Goal: Check status

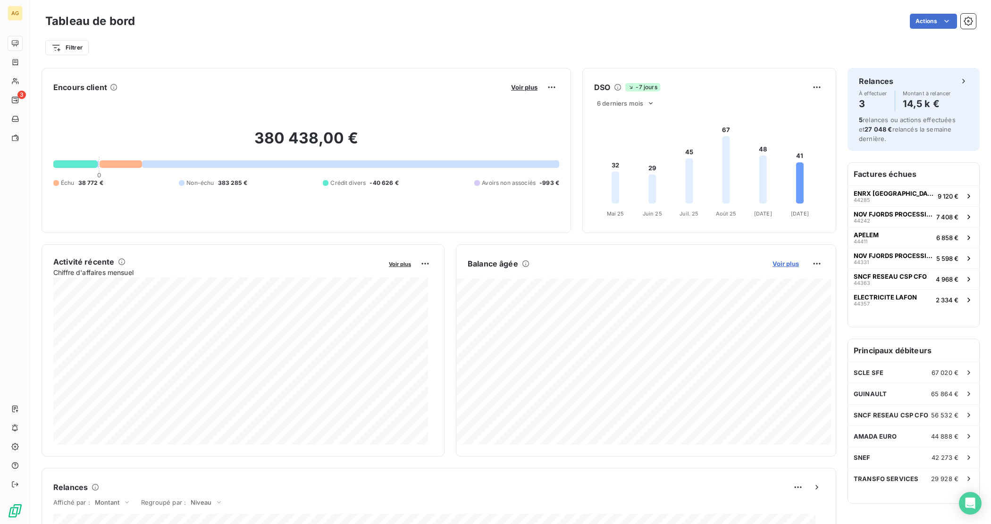
click at [773, 264] on span "Voir plus" at bounding box center [786, 264] width 26 height 8
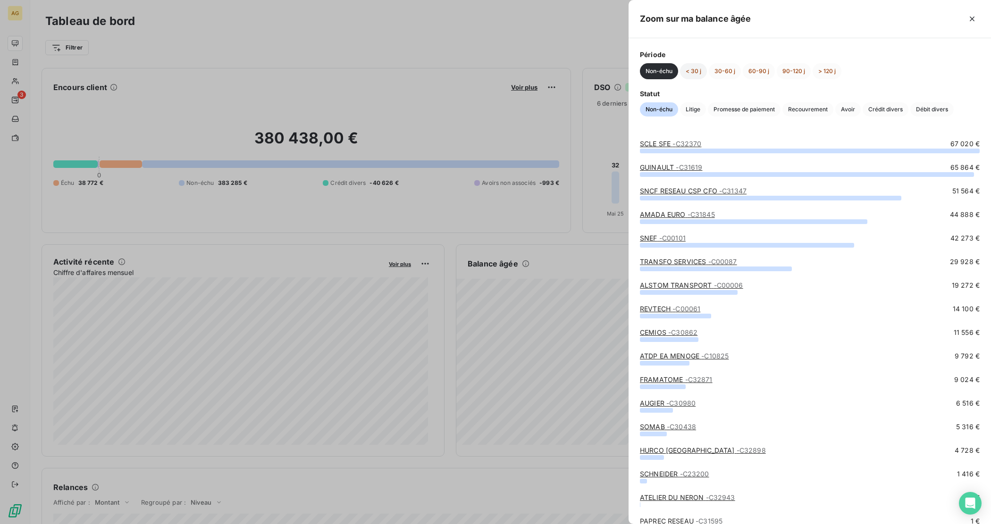
click at [699, 71] on button "< 30 j" at bounding box center [693, 71] width 27 height 16
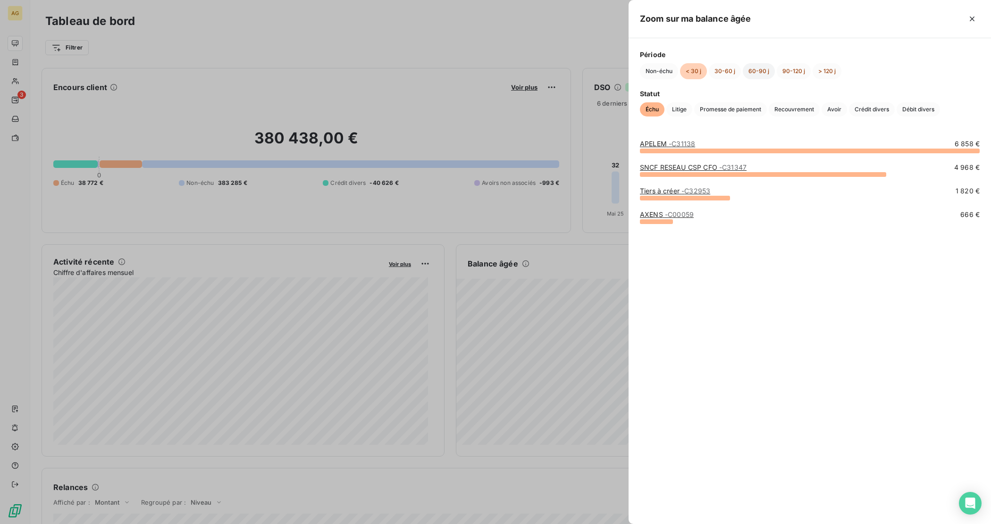
click at [763, 69] on button "60-90 j" at bounding box center [759, 71] width 32 height 16
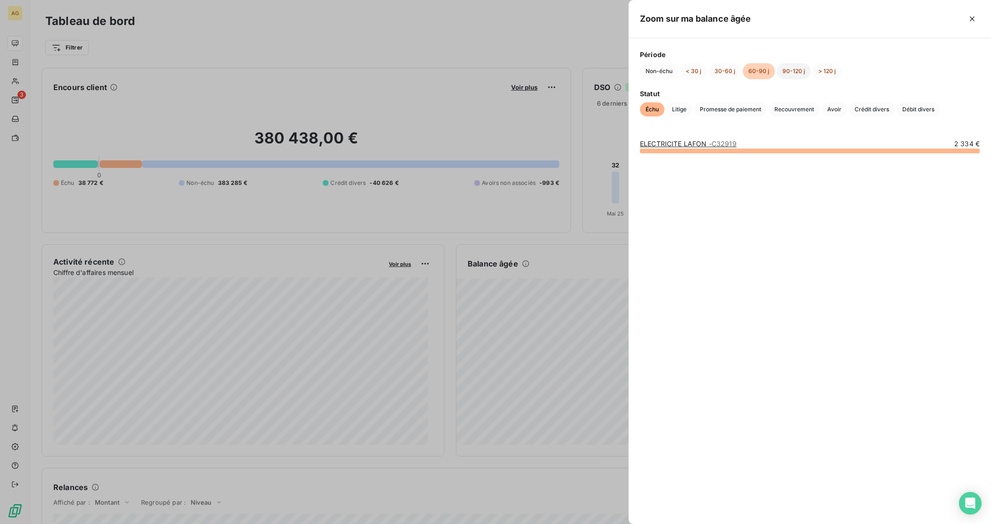
click at [794, 71] on button "90-120 j" at bounding box center [794, 71] width 34 height 16
click at [826, 66] on button "> 120 j" at bounding box center [827, 71] width 29 height 16
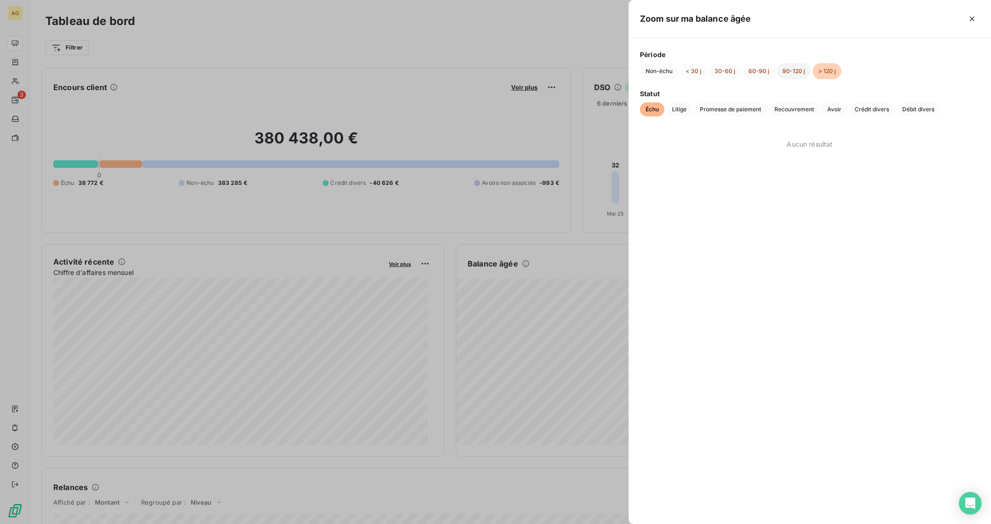
click at [791, 74] on button "90-120 j" at bounding box center [794, 71] width 34 height 16
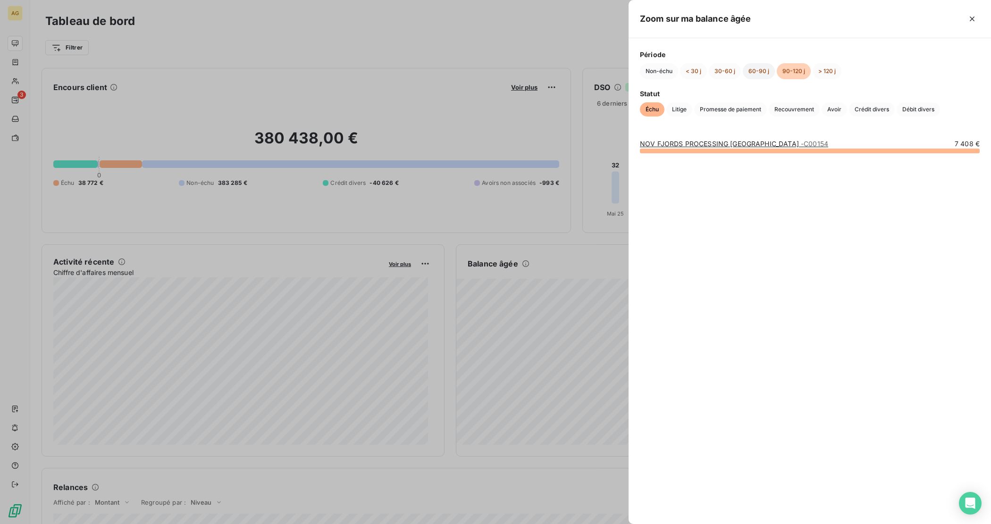
click at [751, 72] on button "60-90 j" at bounding box center [759, 71] width 32 height 16
click at [728, 74] on button "30-60 j" at bounding box center [725, 71] width 32 height 16
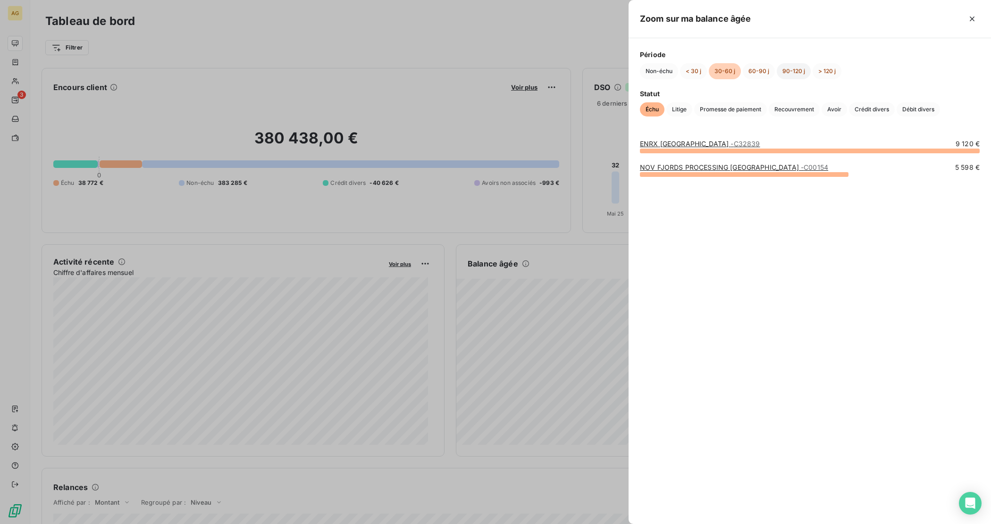
click at [795, 74] on button "90-120 j" at bounding box center [794, 71] width 34 height 16
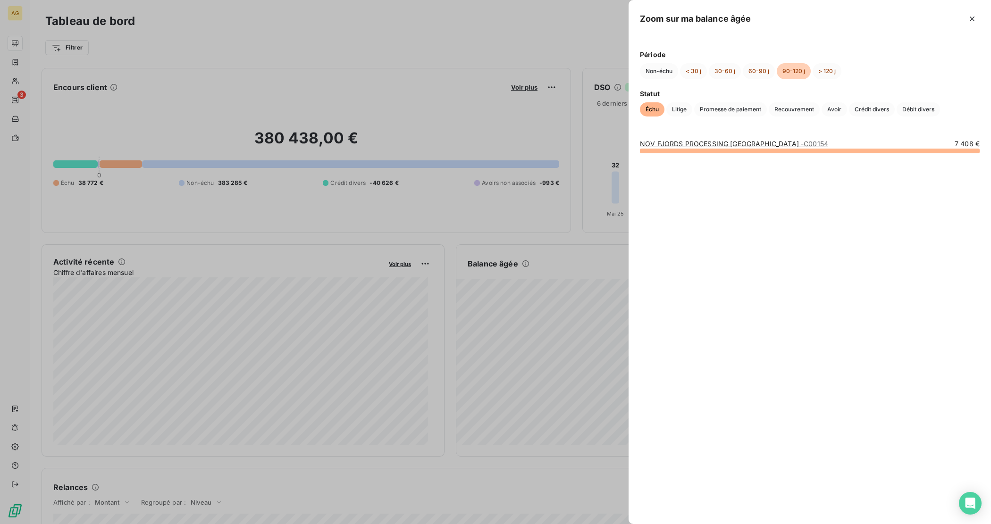
click at [720, 148] on link "NOV FJORDS PROCESSING MIDDLE EAST - C00154" at bounding box center [734, 144] width 188 height 8
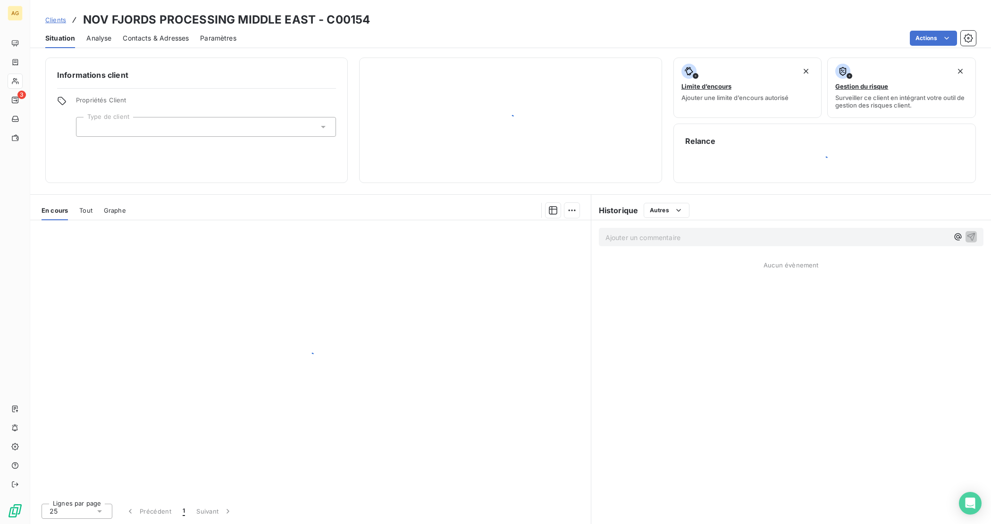
click at [720, 144] on h6 "Relance" at bounding box center [824, 140] width 279 height 11
